Goal: Find specific page/section: Find specific page/section

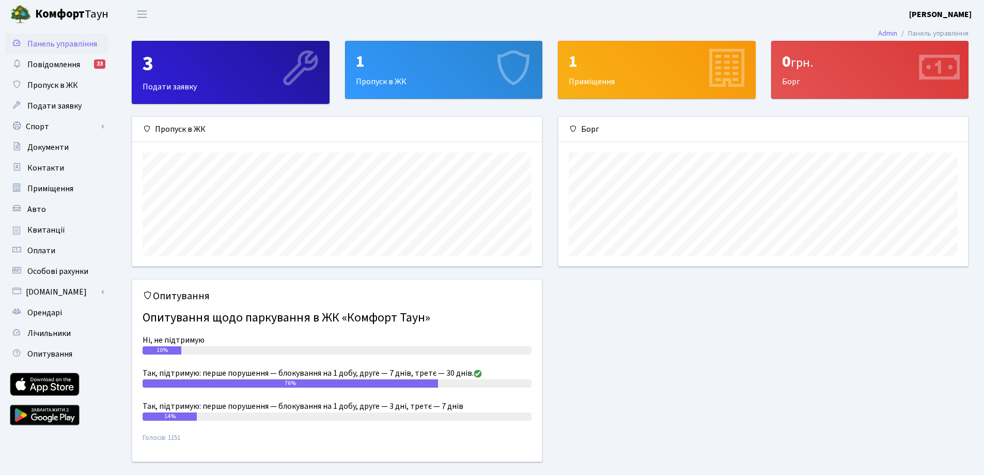
scroll to position [149, 409]
click at [463, 58] on div "1" at bounding box center [444, 62] width 176 height 20
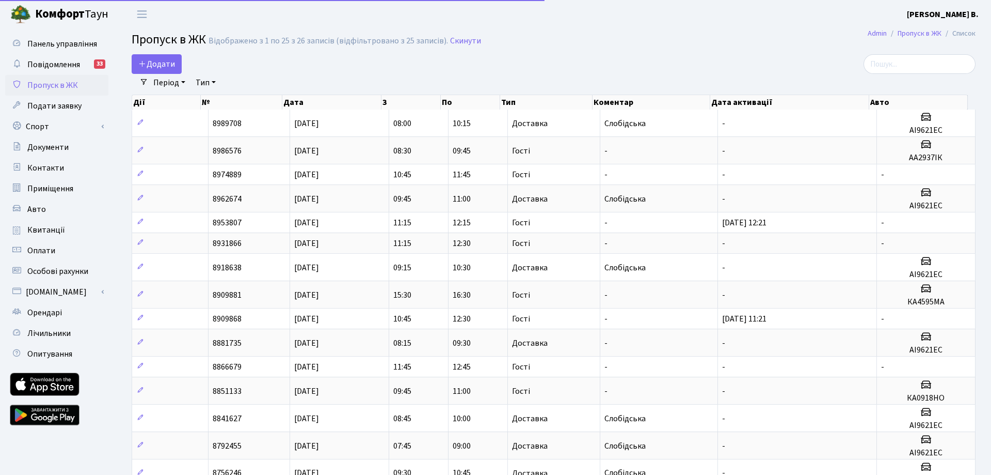
select select "25"
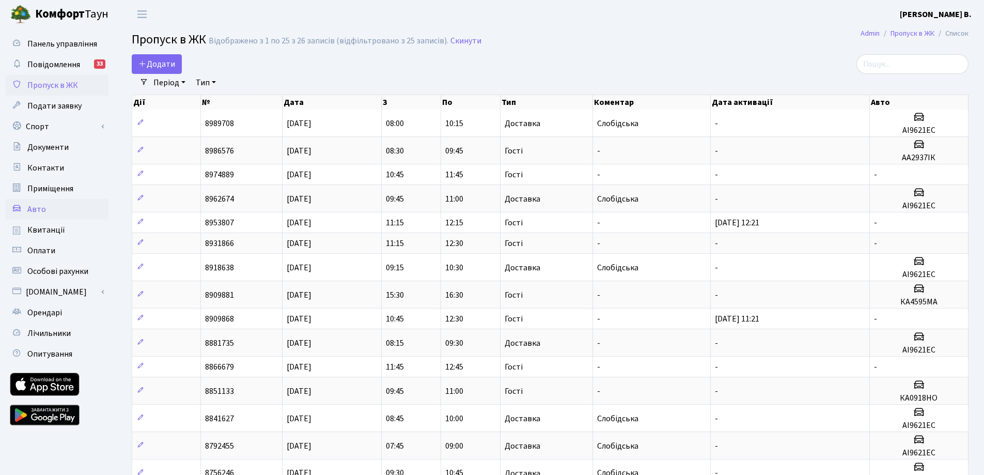
click at [37, 214] on span "Авто" at bounding box center [36, 208] width 19 height 11
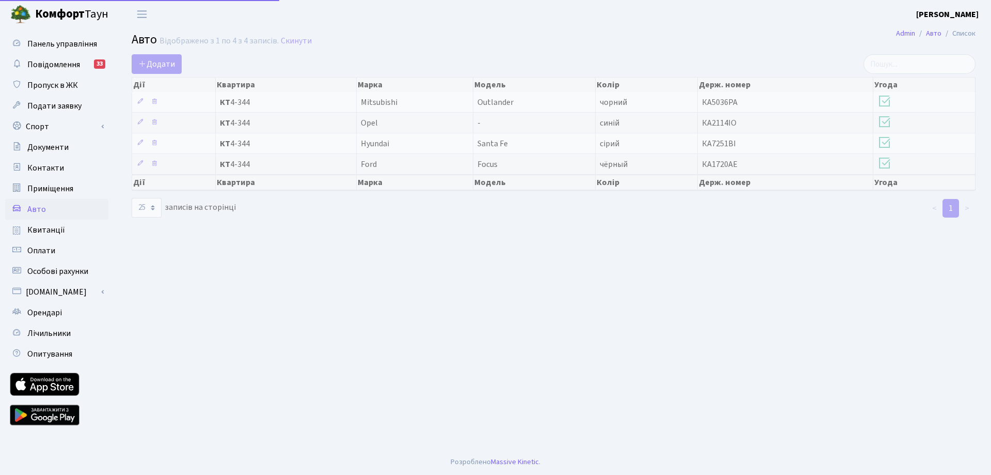
select select "25"
